Goal: Information Seeking & Learning: Compare options

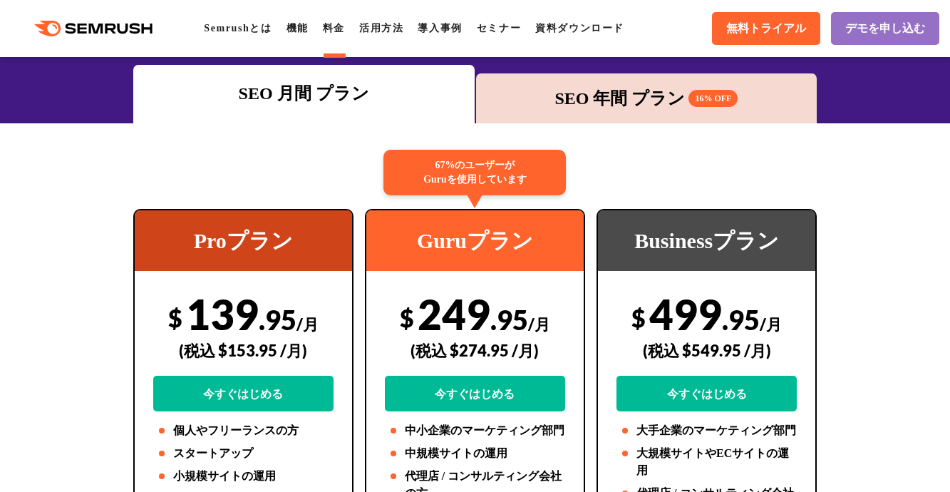
scroll to position [26, 0]
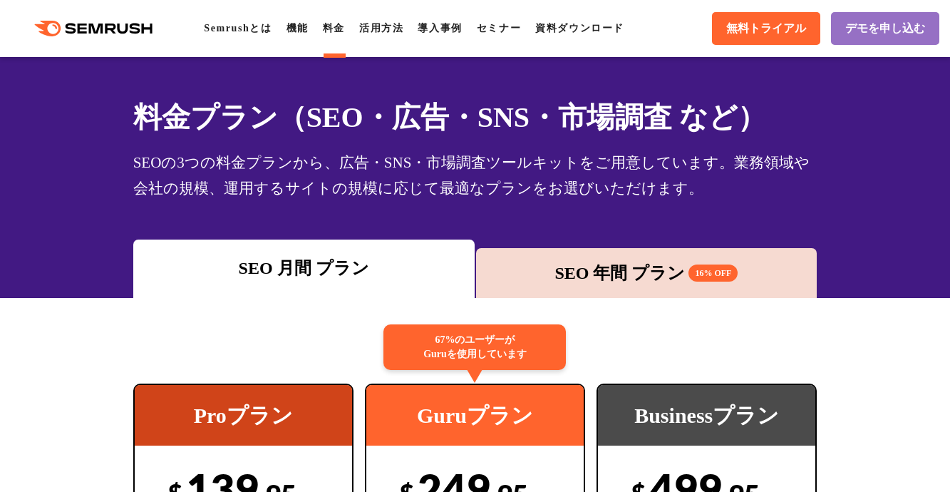
click at [631, 280] on div "SEO 年間 プラン 16% OFF" at bounding box center [646, 273] width 327 height 26
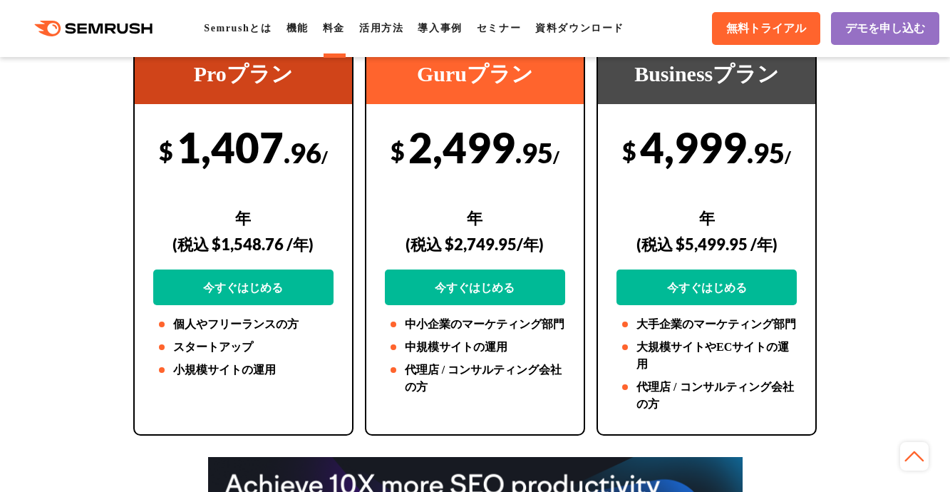
scroll to position [249, 0]
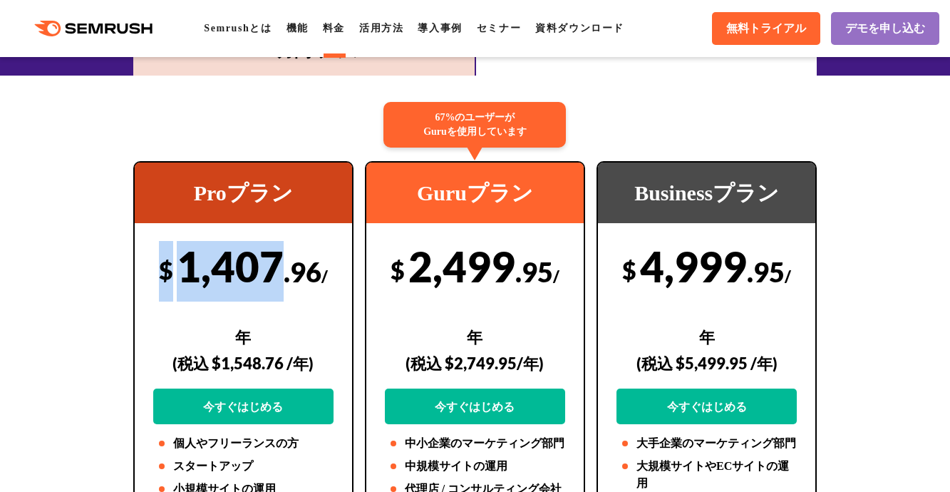
drag, startPoint x: 283, startPoint y: 260, endPoint x: 144, endPoint y: 265, distance: 139.1
click at [144, 265] on div "Proプラン $ 1,407 .96 /年 (税込 $1,548.76 /年) 今すぐはじめる 個人やフリーランスの方 スタートアップ 小規模サイトの運用" at bounding box center [243, 357] width 220 height 393
drag, startPoint x: 319, startPoint y: 270, endPoint x: 168, endPoint y: 278, distance: 152.0
click at [133, 278] on div "Proプラン $ 1,407 .96 /年 (税込 $1,548.76 /年) 今すぐはじめる 個人やフリーランスの方 スタートアップ 小規模サイトの運用" at bounding box center [243, 357] width 220 height 393
click at [244, 259] on div "$ 1,407 .96 /年 (税込 $1,548.76 /年) 今すぐはじめる" at bounding box center [243, 332] width 180 height 183
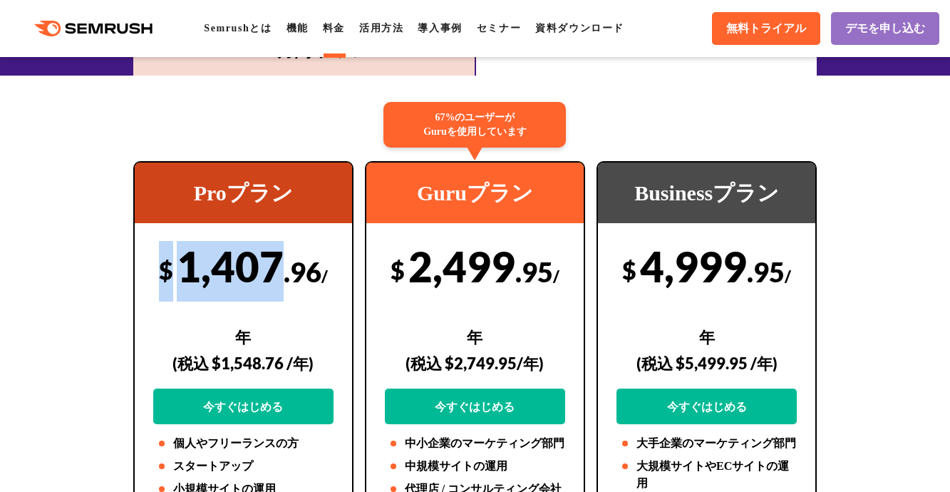
drag, startPoint x: 279, startPoint y: 260, endPoint x: 149, endPoint y: 274, distance: 131.2
click at [138, 276] on div "Proプラン $ 1,407 .96 /年 (税込 $1,548.76 /年) 今すぐはじめる 個人やフリーランスの方 スタートアップ 小規模サイトの運用" at bounding box center [243, 357] width 220 height 393
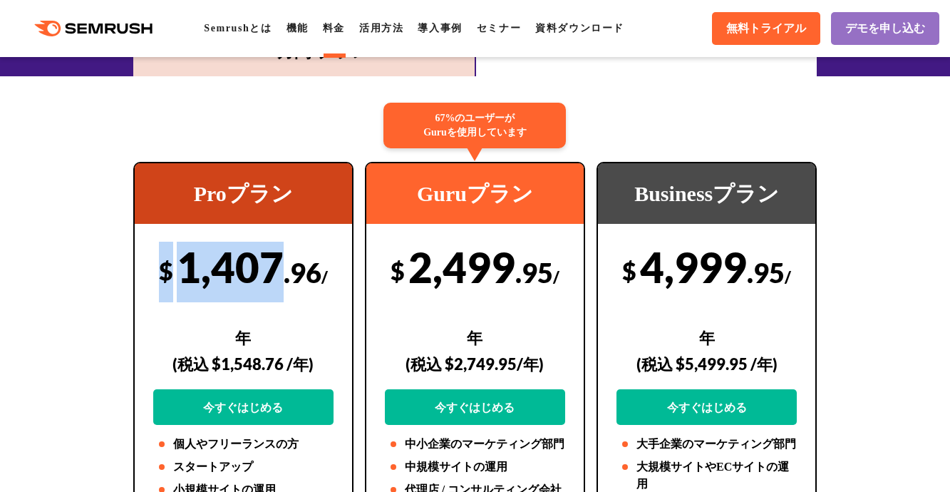
scroll to position [188, 0]
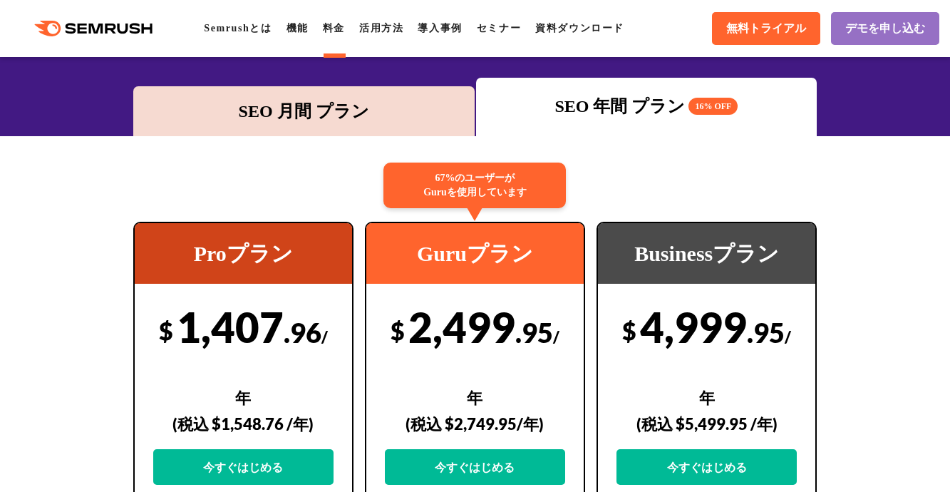
click at [321, 105] on div "SEO 月間 プラン" at bounding box center [303, 111] width 327 height 26
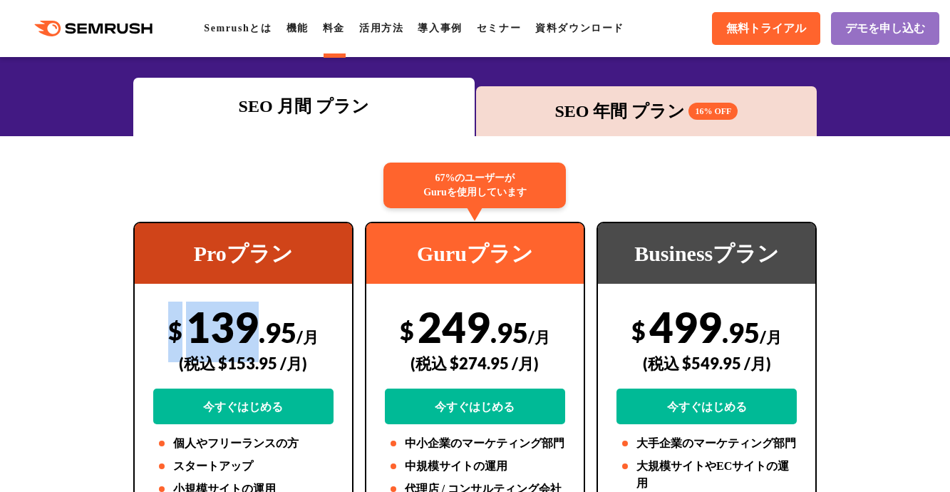
drag, startPoint x: 255, startPoint y: 332, endPoint x: 144, endPoint y: 336, distance: 111.3
click at [144, 336] on div "Proプラン $ 139 .95 /月 (税込 $153.95 /月) 今すぐはじめる 個人やフリーランスの方 スタートアップ 小規模サイトの運用" at bounding box center [243, 388] width 220 height 333
